Goal: Browse casually

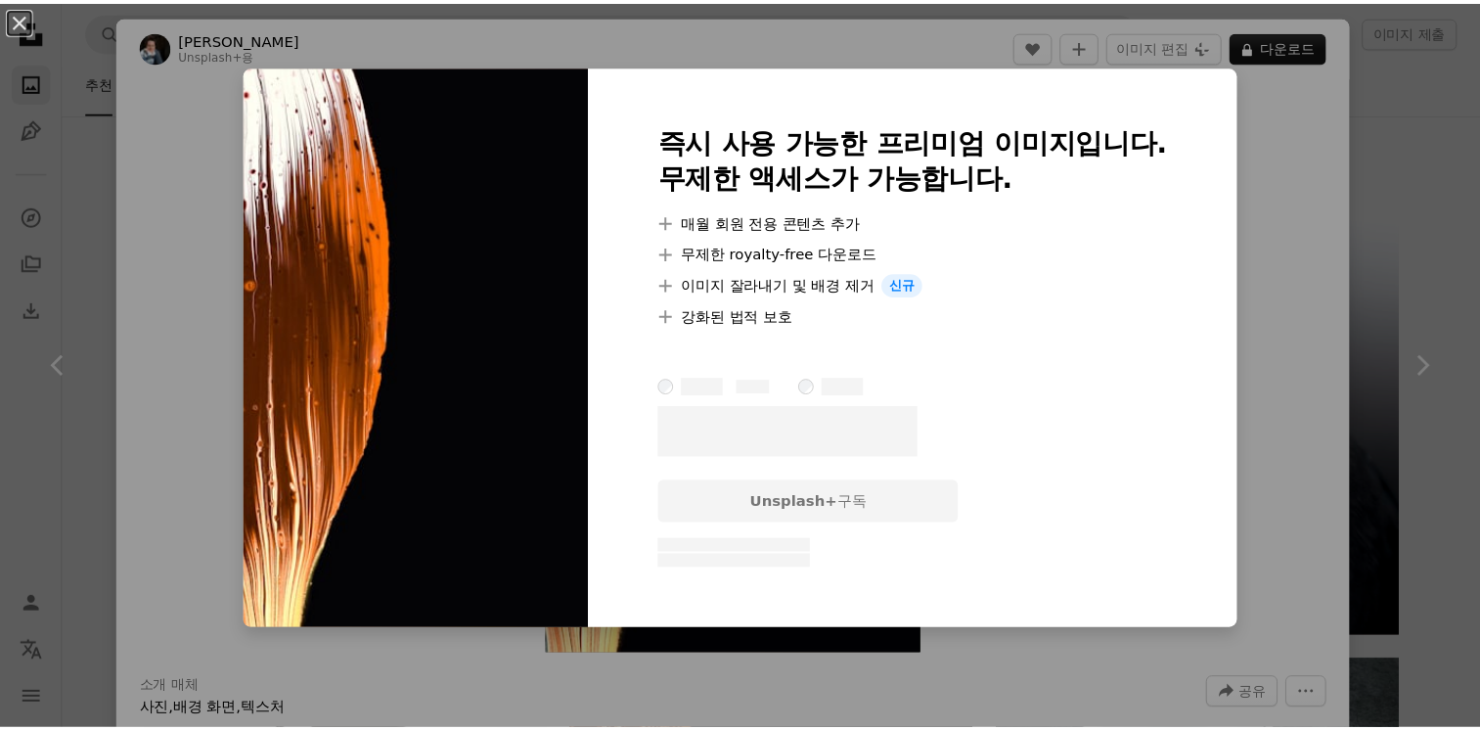
scroll to position [20545, 0]
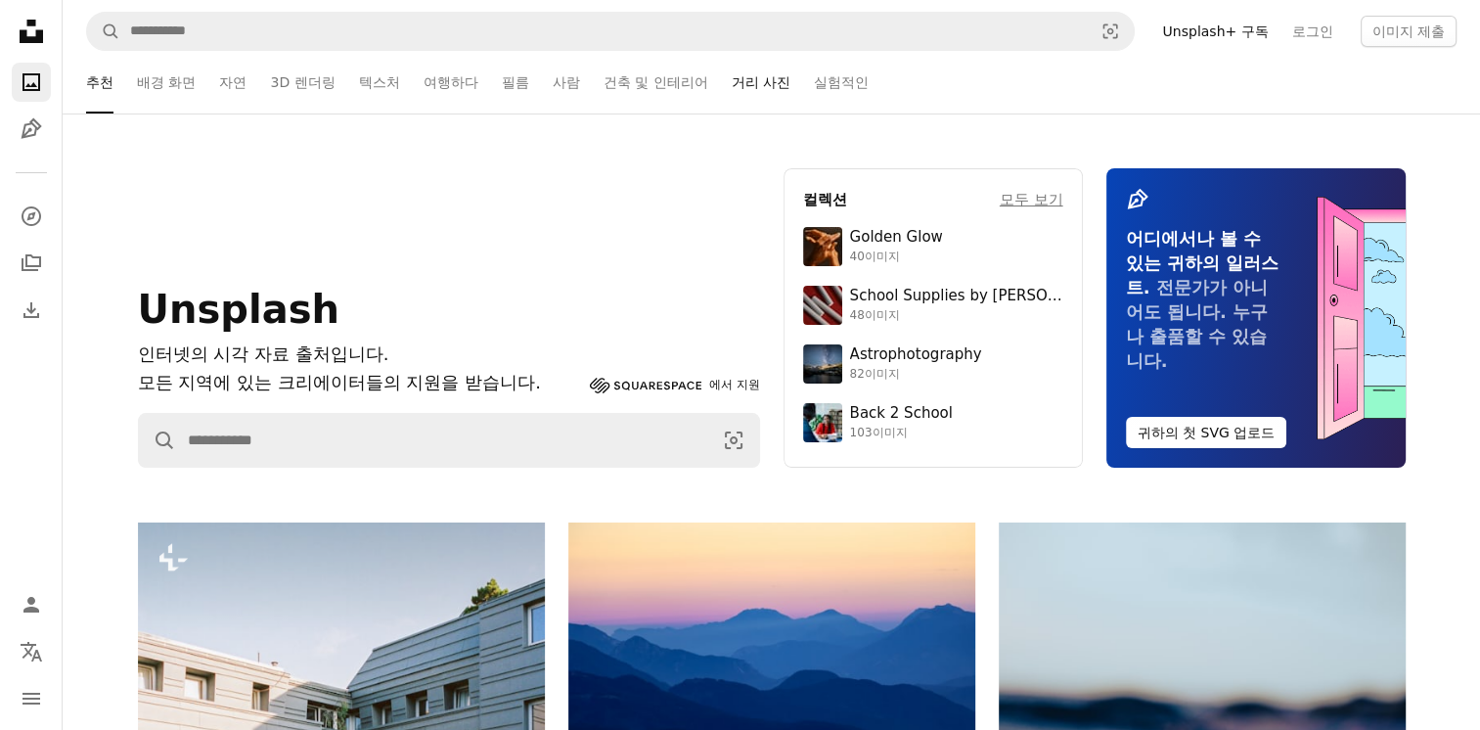
click at [773, 86] on link "거리 사진" at bounding box center [761, 82] width 59 height 63
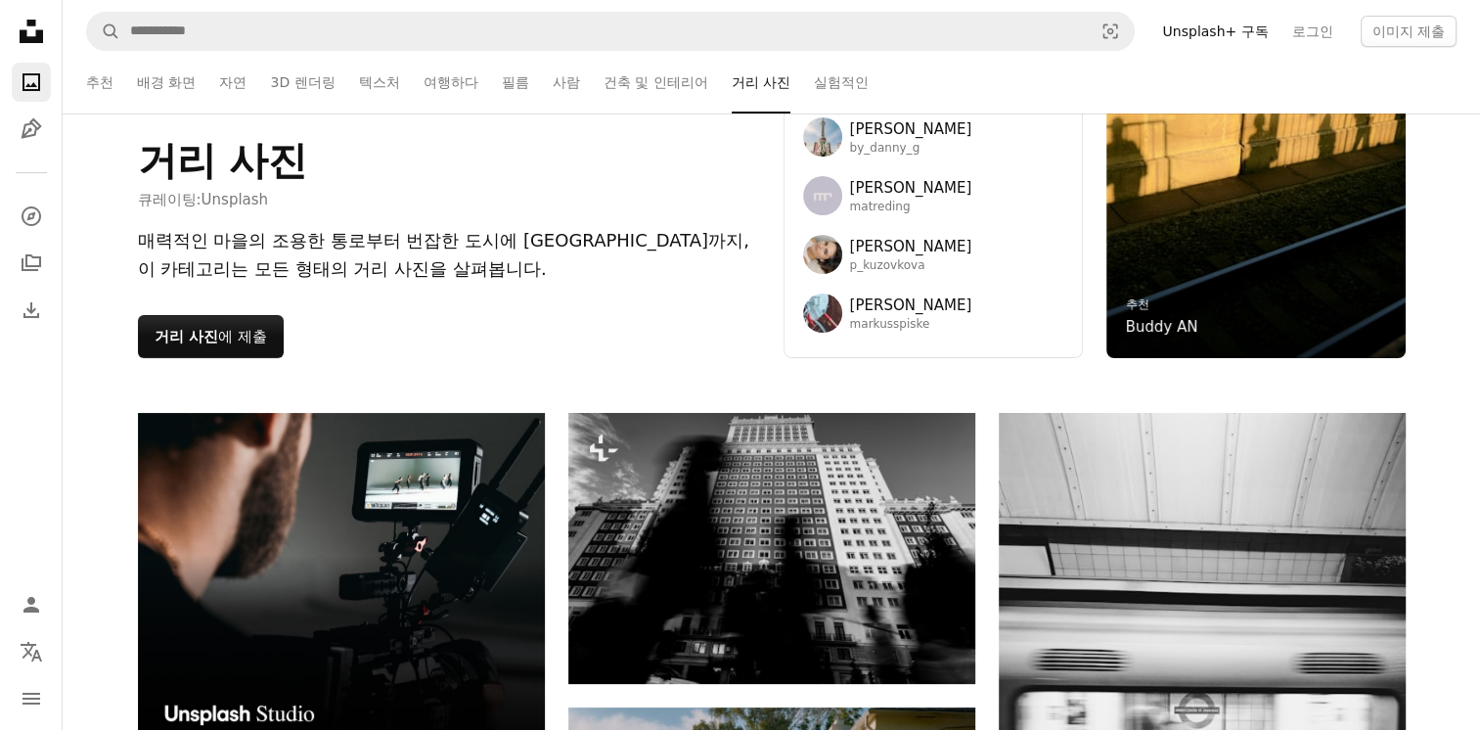
scroll to position [162, 0]
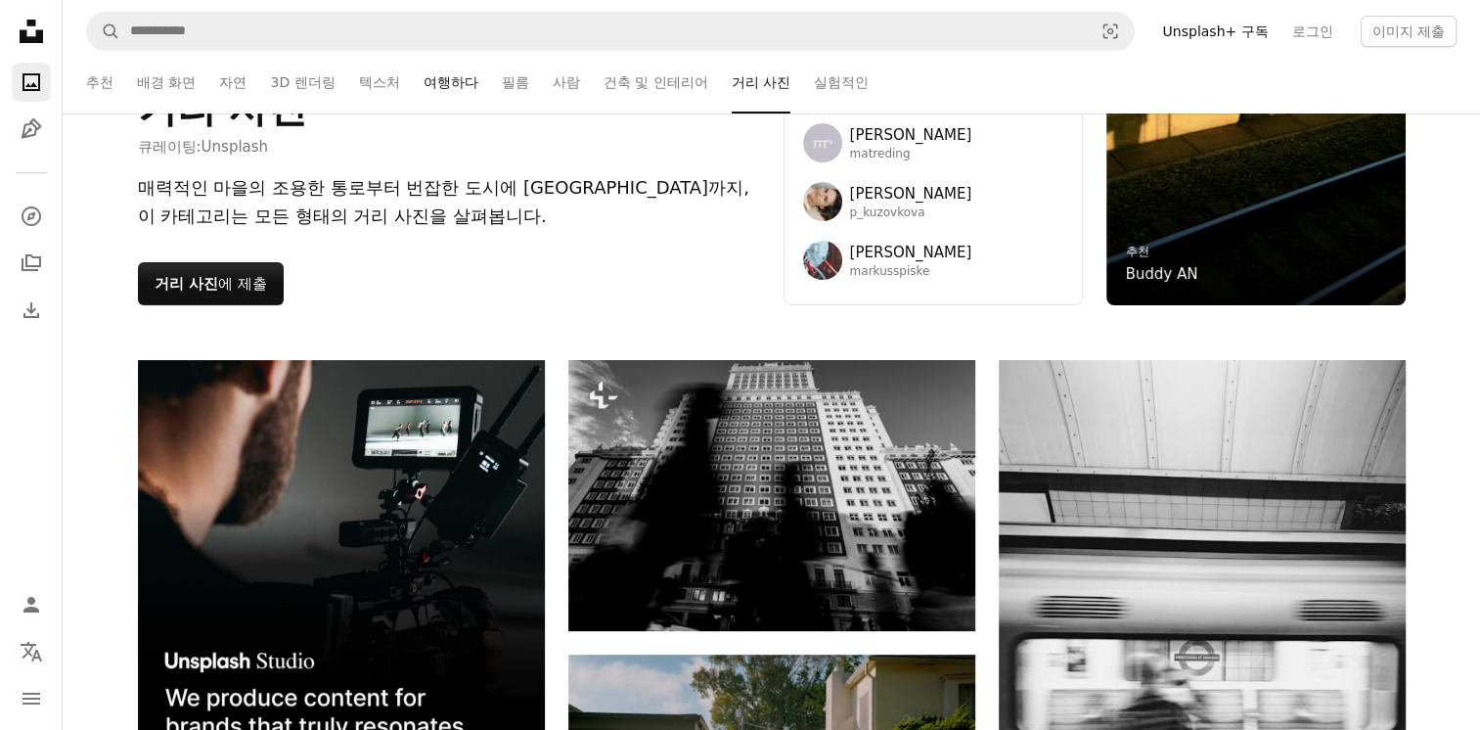
click at [466, 88] on link "여행하다" at bounding box center [451, 82] width 55 height 63
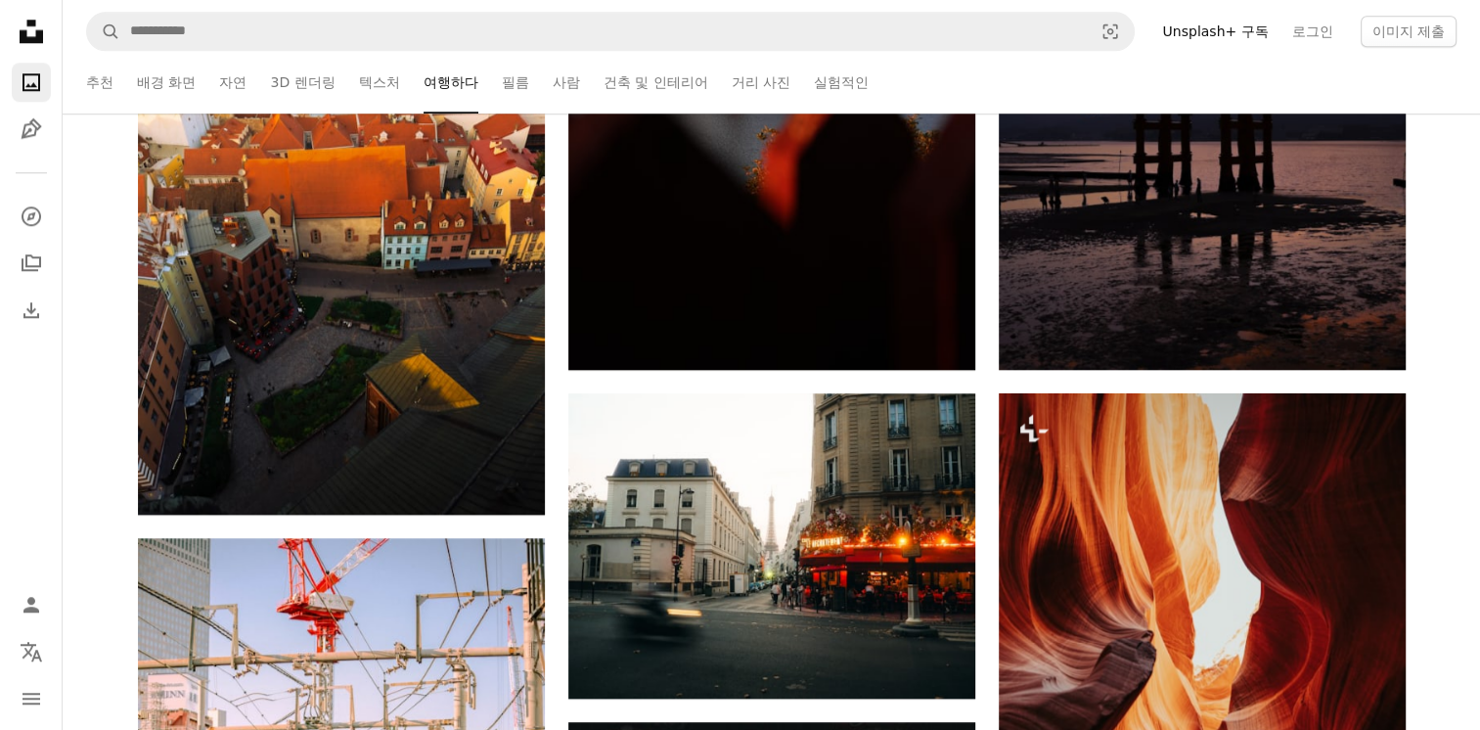
scroll to position [1793, 0]
